Goal: Task Accomplishment & Management: Manage account settings

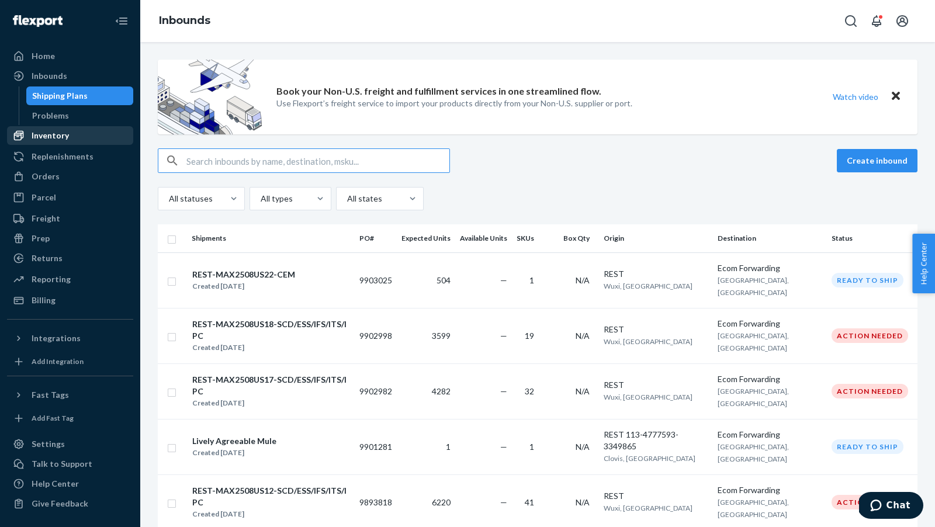
click at [71, 134] on div "Inventory" at bounding box center [70, 135] width 124 height 16
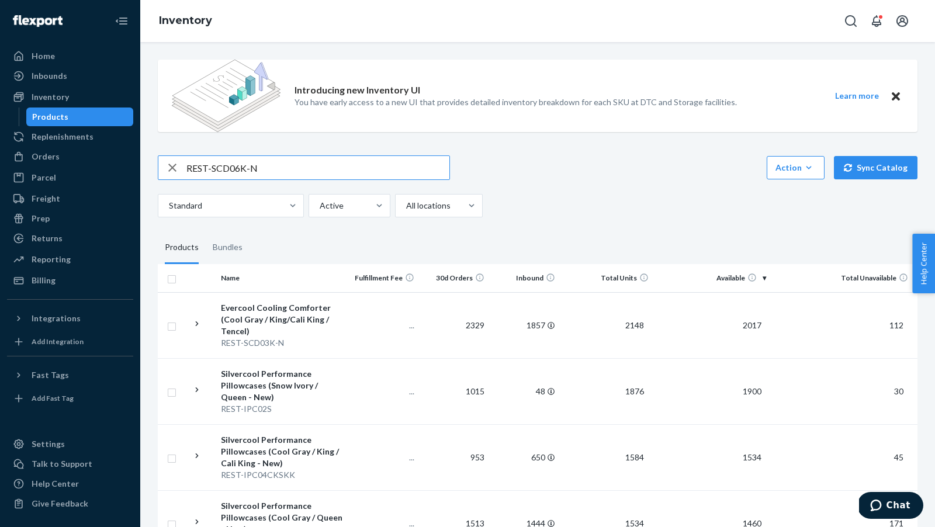
type input "REST-SCD06K-N"
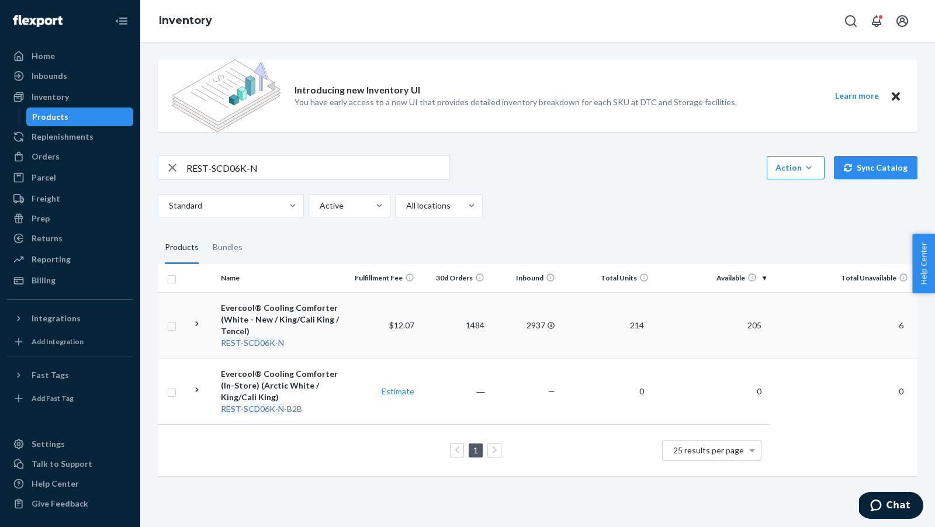
click at [766, 324] on td "205" at bounding box center [711, 325] width 117 height 66
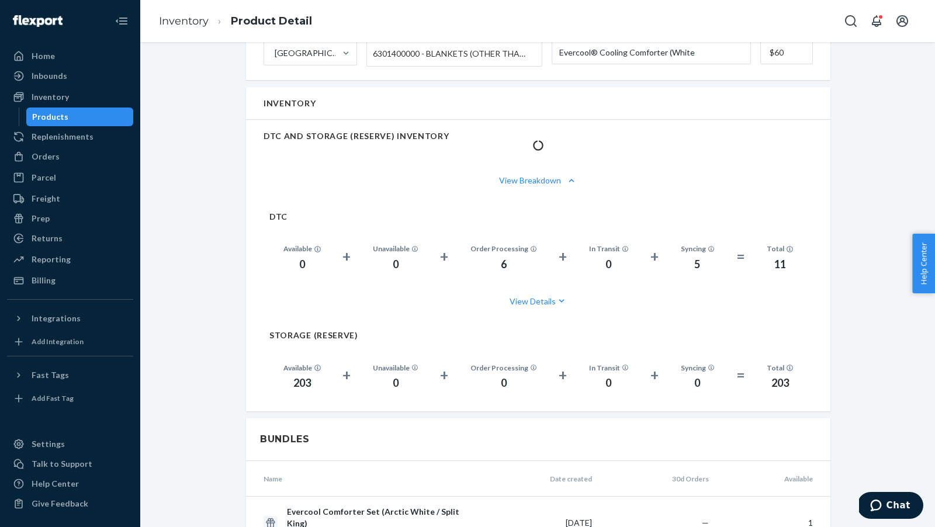
scroll to position [784, 0]
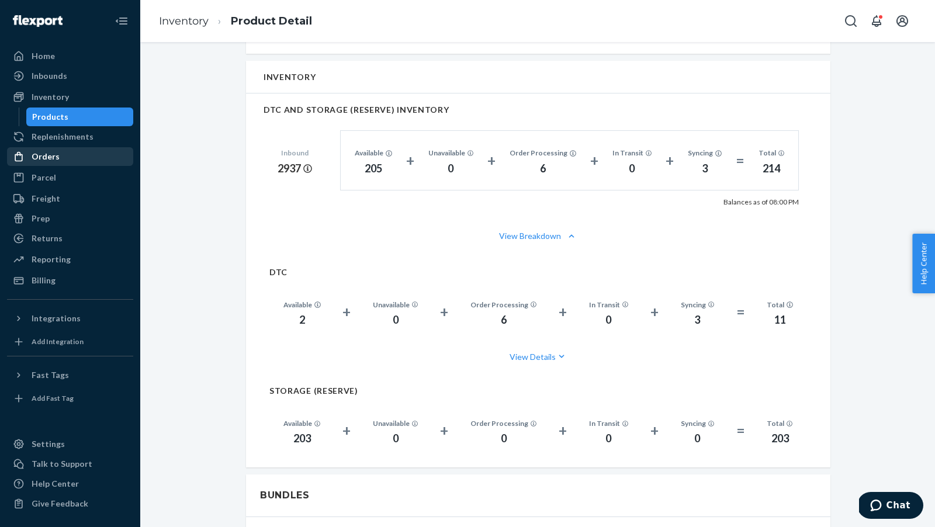
click at [38, 155] on div "Orders" at bounding box center [46, 157] width 28 height 12
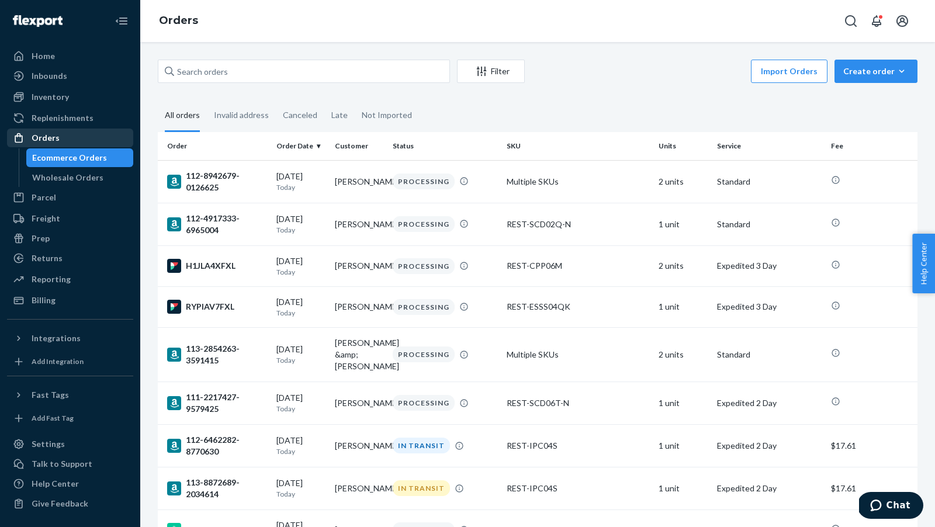
click at [40, 139] on div "Orders" at bounding box center [46, 138] width 28 height 12
click at [212, 74] on input "text" at bounding box center [304, 71] width 292 height 23
paste input "US25342043"
type input "US25342043"
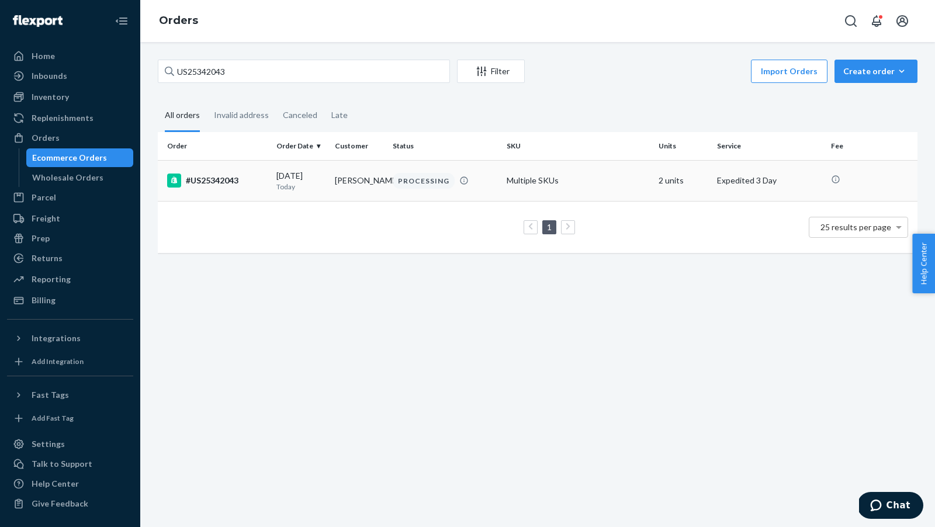
click at [238, 176] on div "#US25342043" at bounding box center [217, 180] width 100 height 14
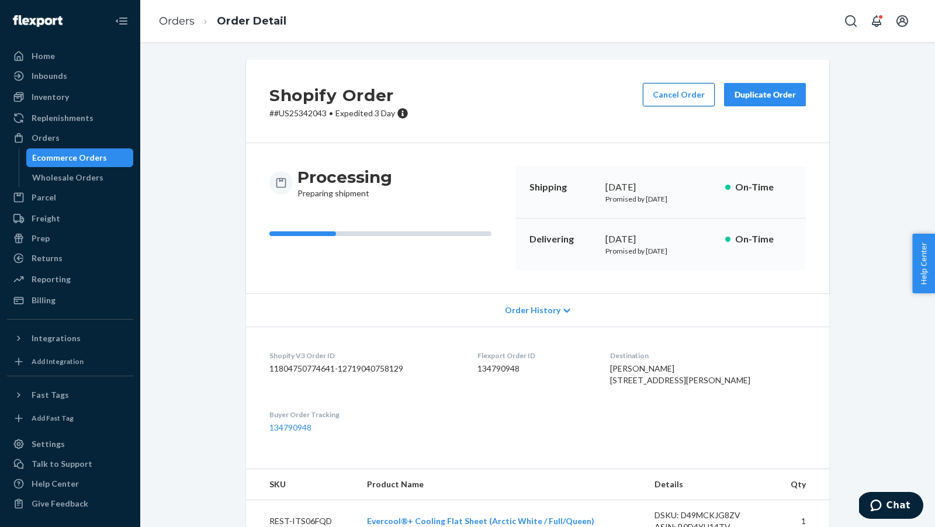
click at [668, 100] on button "Cancel Order" at bounding box center [679, 94] width 72 height 23
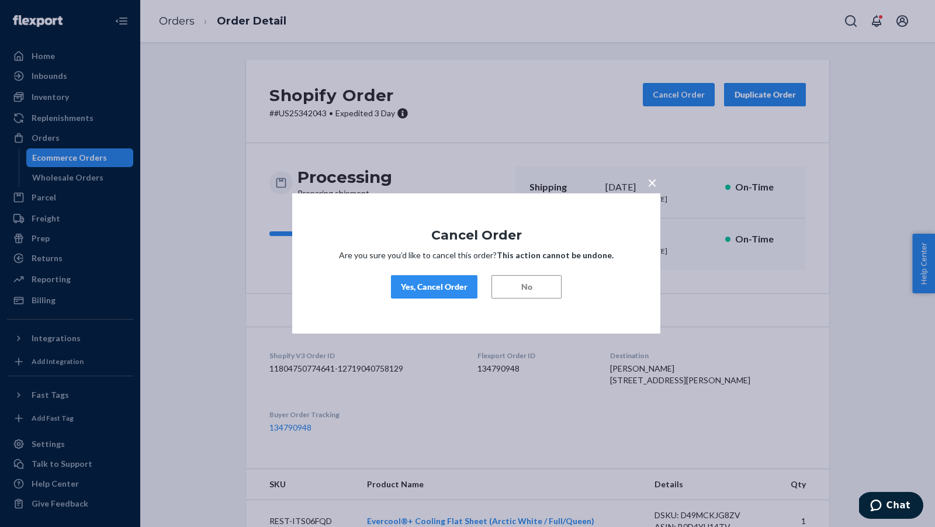
click at [409, 283] on div "Yes, Cancel Order" at bounding box center [434, 287] width 67 height 12
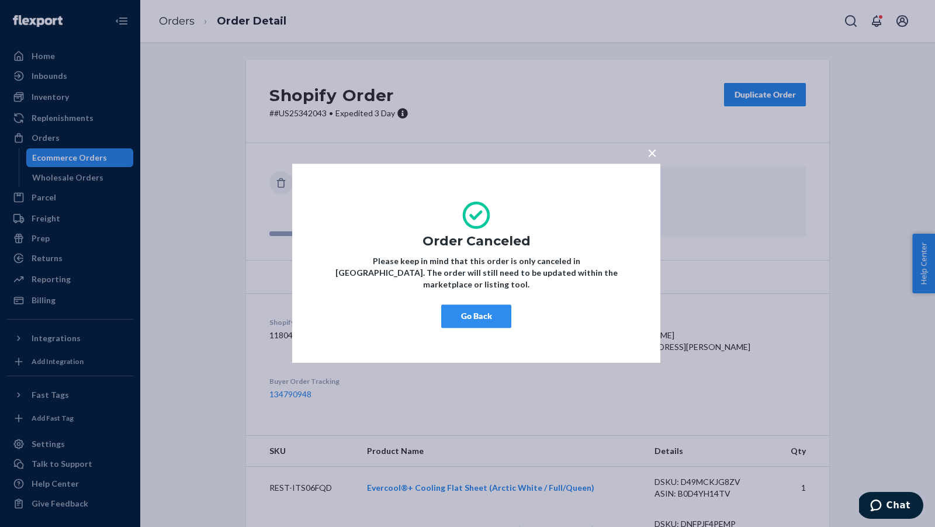
click at [466, 313] on button "Go Back" at bounding box center [476, 316] width 70 height 23
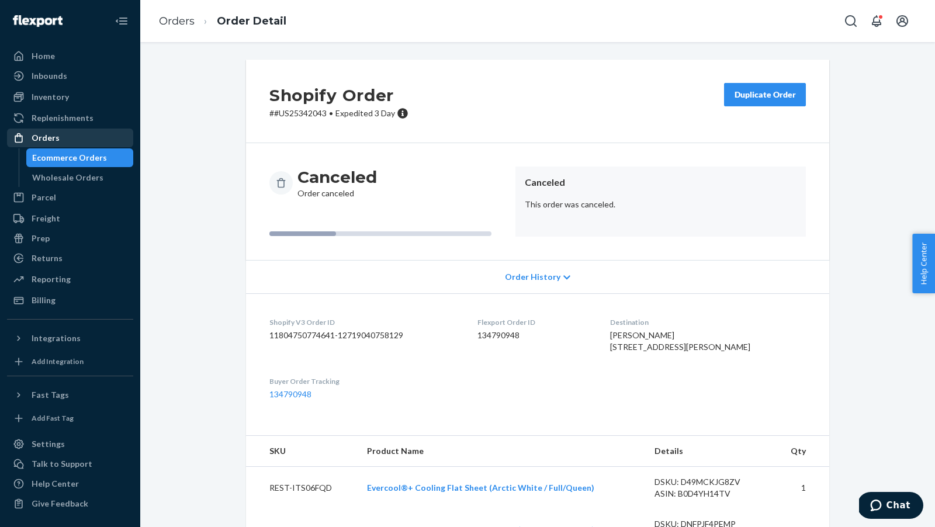
click at [44, 137] on div "Orders" at bounding box center [46, 138] width 28 height 12
